Goal: Task Accomplishment & Management: Manage account settings

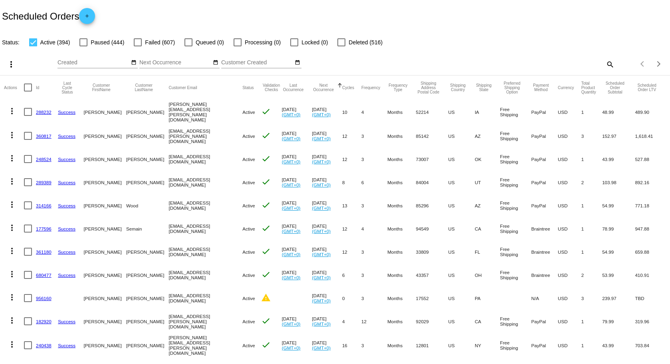
click at [605, 62] on mat-icon "search" at bounding box center [610, 64] width 10 height 12
click at [517, 63] on input "Search" at bounding box center [530, 62] width 167 height 6
paste input "[EMAIL_ADDRESS][DOMAIN_NAME]"
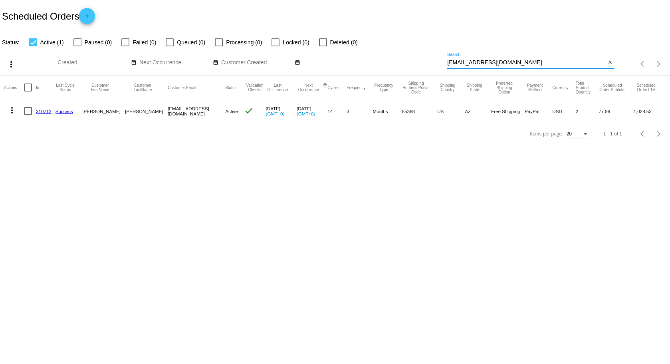
click at [566, 62] on input "[EMAIL_ADDRESS][DOMAIN_NAME]" at bounding box center [526, 62] width 158 height 6
type input "[EMAIL_ADDRESS][DOMAIN_NAME]"
click at [65, 112] on link "Success" at bounding box center [64, 111] width 18 height 5
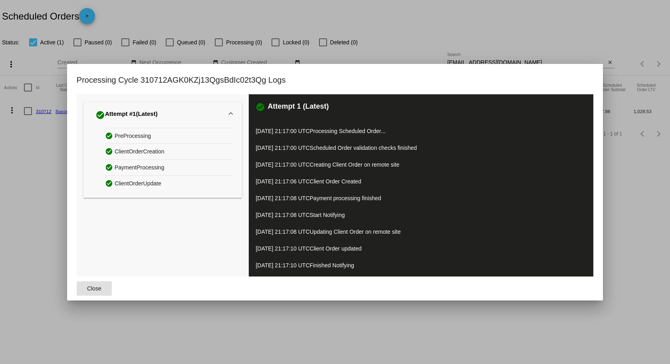
click at [89, 289] on span "Close" at bounding box center [94, 288] width 14 height 6
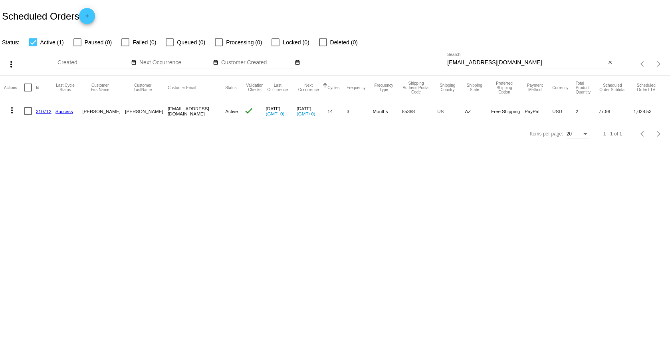
click at [26, 111] on div at bounding box center [28, 111] width 8 height 8
click at [28, 115] on input "checkbox" at bounding box center [28, 115] width 0 height 0
checkbox input "true"
click at [43, 110] on link "310712" at bounding box center [44, 111] width 16 height 5
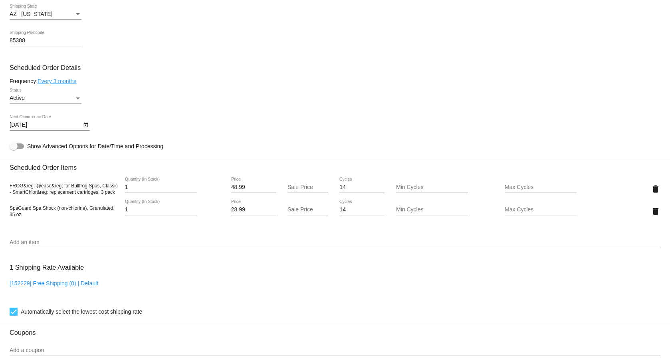
scroll to position [399, 0]
click at [57, 99] on div "Active" at bounding box center [42, 98] width 65 height 6
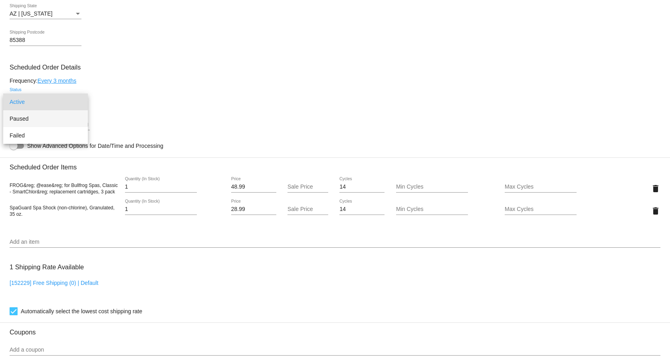
click at [22, 119] on span "Paused" at bounding box center [46, 118] width 72 height 17
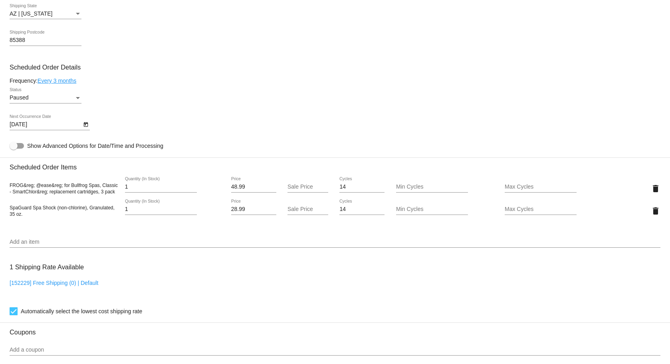
click at [226, 104] on div "Paused Status" at bounding box center [335, 99] width 650 height 23
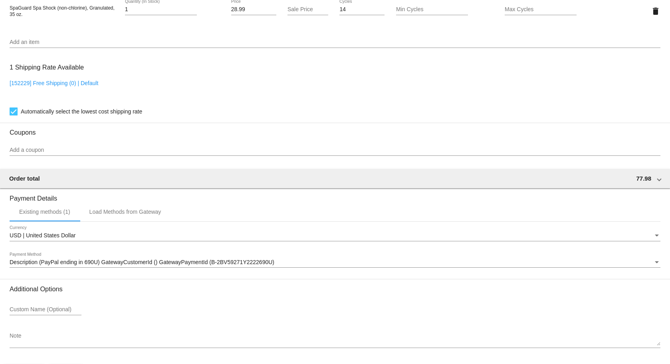
scroll to position [632, 0]
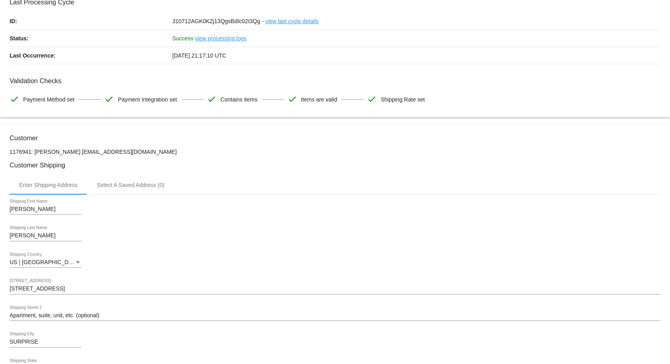
scroll to position [0, 0]
